Goal: Check status: Check status

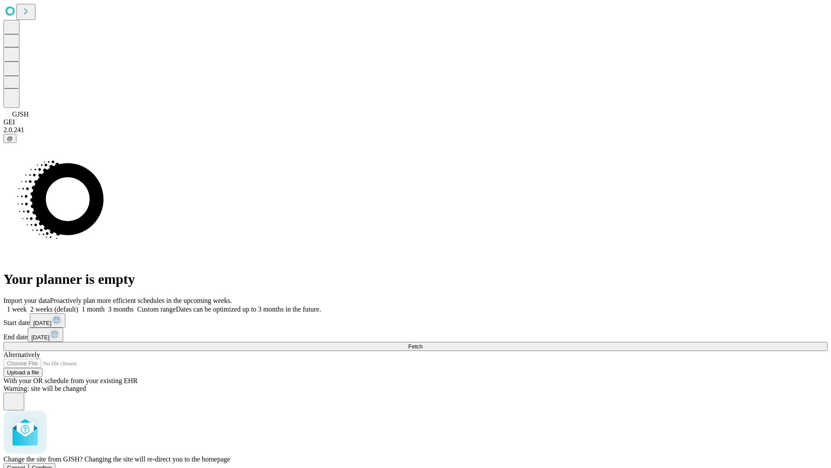
click at [52, 464] on span "Confirm" at bounding box center [42, 467] width 20 height 6
click at [78, 305] on label "2 weeks (default)" at bounding box center [53, 308] width 52 height 7
click at [423, 343] on span "Fetch" at bounding box center [415, 346] width 14 height 6
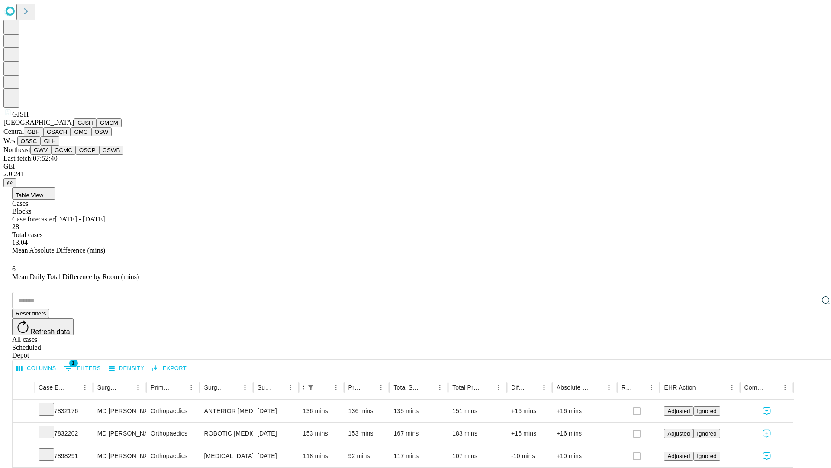
click at [97, 127] on button "GMCM" at bounding box center [109, 122] width 25 height 9
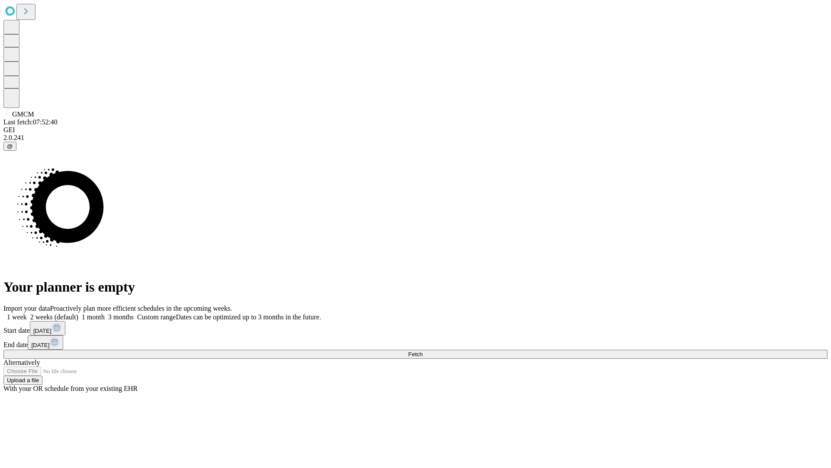
click at [78, 313] on label "2 weeks (default)" at bounding box center [53, 316] width 52 height 7
click at [423, 351] on span "Fetch" at bounding box center [415, 354] width 14 height 6
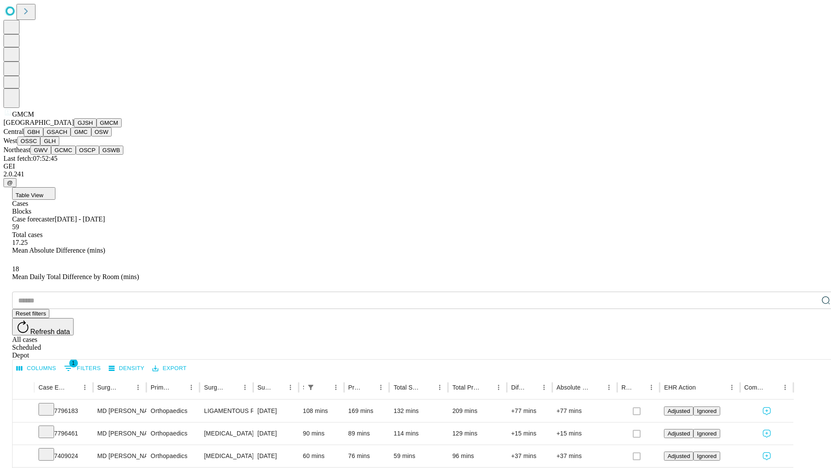
click at [43, 136] on button "GBH" at bounding box center [33, 131] width 19 height 9
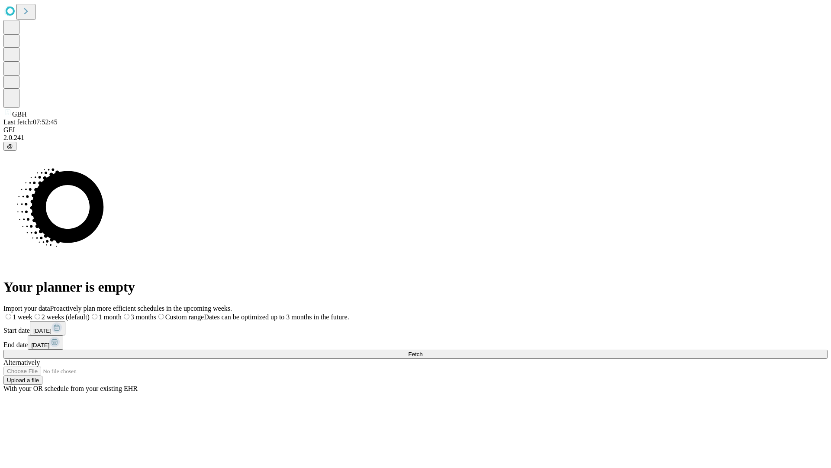
click at [90, 313] on label "2 weeks (default)" at bounding box center [60, 316] width 57 height 7
click at [423, 351] on span "Fetch" at bounding box center [415, 354] width 14 height 6
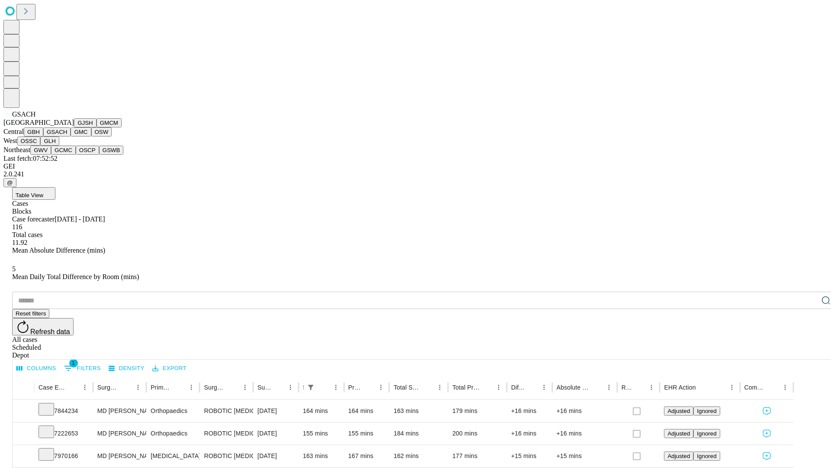
click at [71, 136] on button "GMC" at bounding box center [81, 131] width 20 height 9
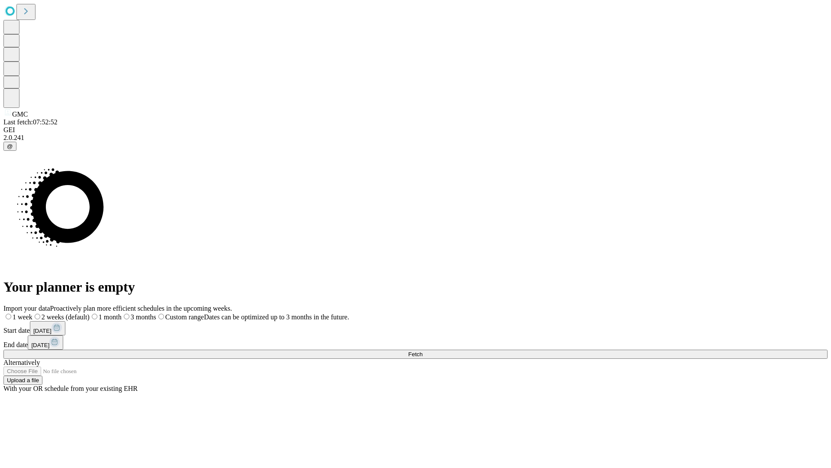
click at [90, 313] on label "2 weeks (default)" at bounding box center [60, 316] width 57 height 7
click at [423, 351] on span "Fetch" at bounding box center [415, 354] width 14 height 6
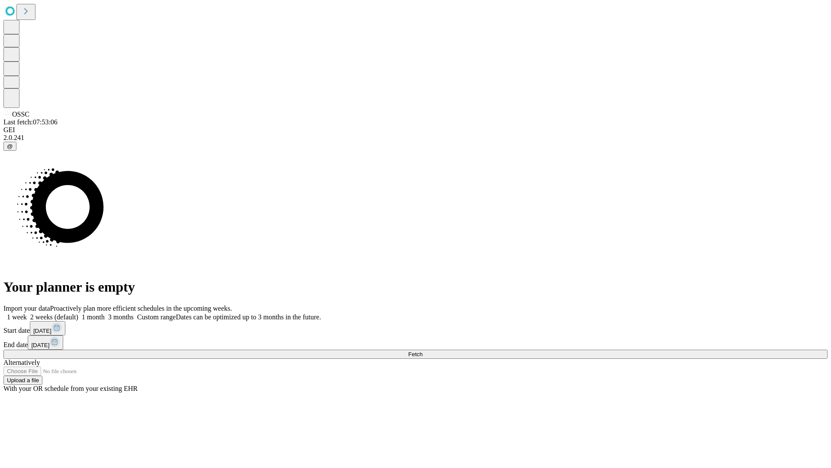
click at [78, 313] on label "2 weeks (default)" at bounding box center [53, 316] width 52 height 7
click at [423, 351] on span "Fetch" at bounding box center [415, 354] width 14 height 6
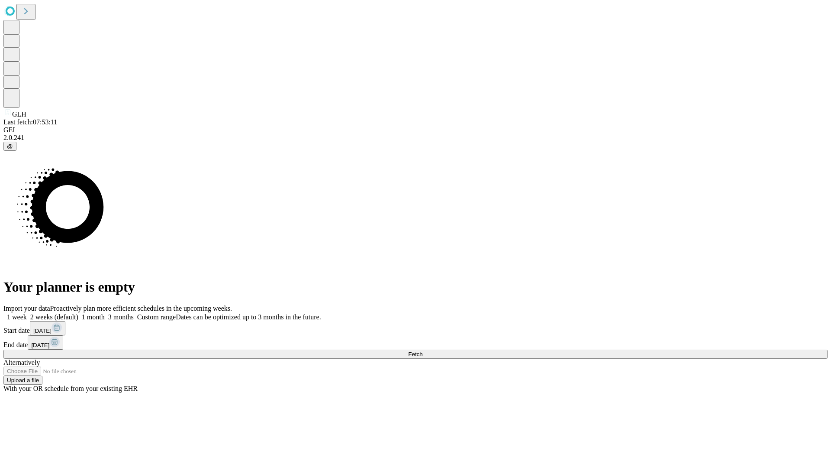
click at [423, 351] on span "Fetch" at bounding box center [415, 354] width 14 height 6
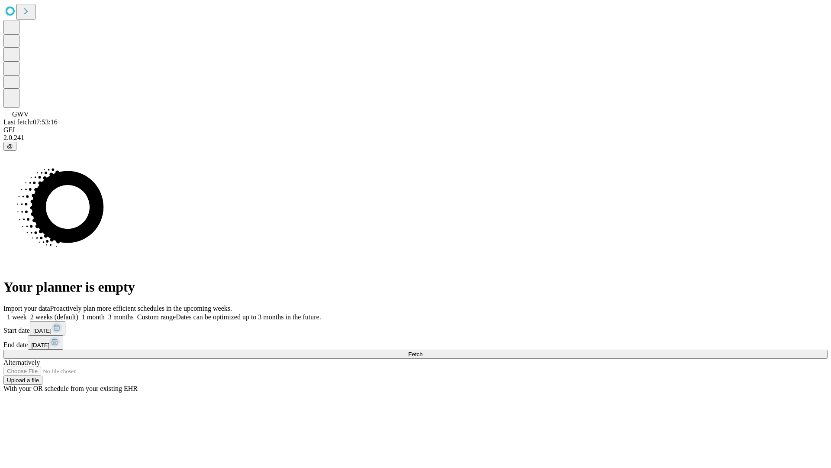
click at [78, 313] on label "2 weeks (default)" at bounding box center [53, 316] width 52 height 7
click at [423, 351] on span "Fetch" at bounding box center [415, 354] width 14 height 6
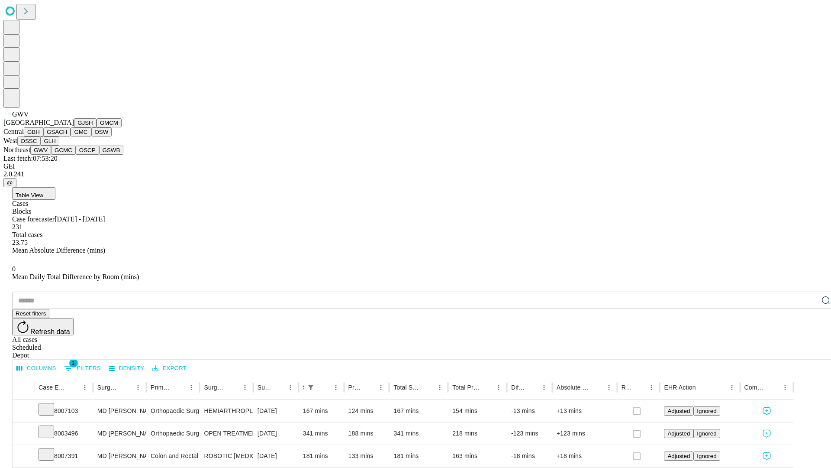
click at [67, 155] on button "GCMC" at bounding box center [63, 149] width 25 height 9
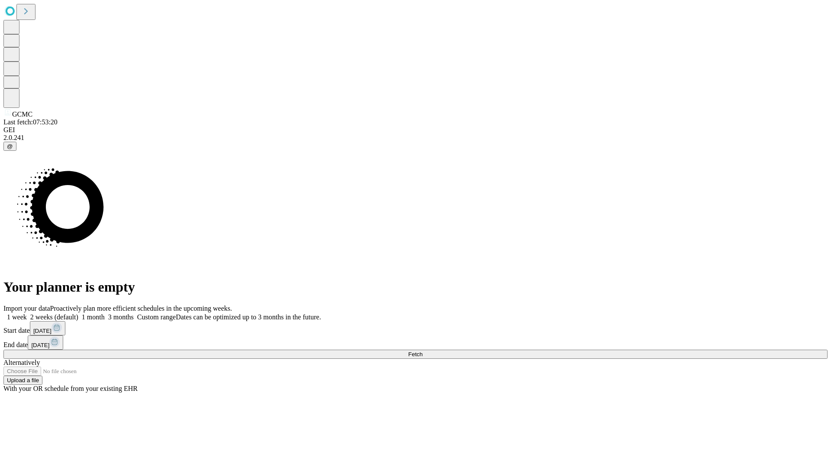
click at [78, 313] on label "2 weeks (default)" at bounding box center [53, 316] width 52 height 7
click at [423, 351] on span "Fetch" at bounding box center [415, 354] width 14 height 6
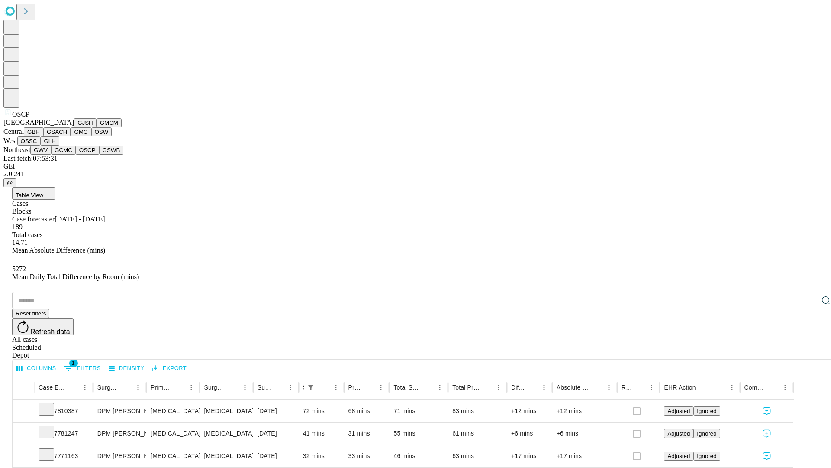
click at [99, 155] on button "GSWB" at bounding box center [111, 149] width 25 height 9
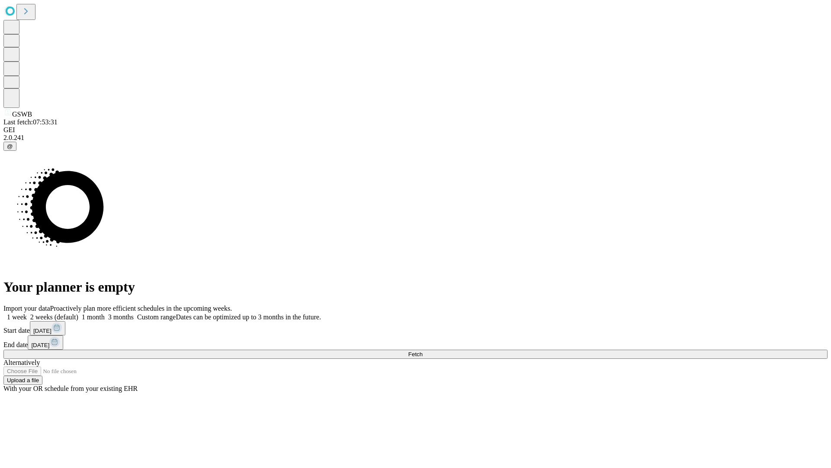
click at [78, 313] on label "2 weeks (default)" at bounding box center [53, 316] width 52 height 7
click at [423, 351] on span "Fetch" at bounding box center [415, 354] width 14 height 6
